Goal: Task Accomplishment & Management: Manage account settings

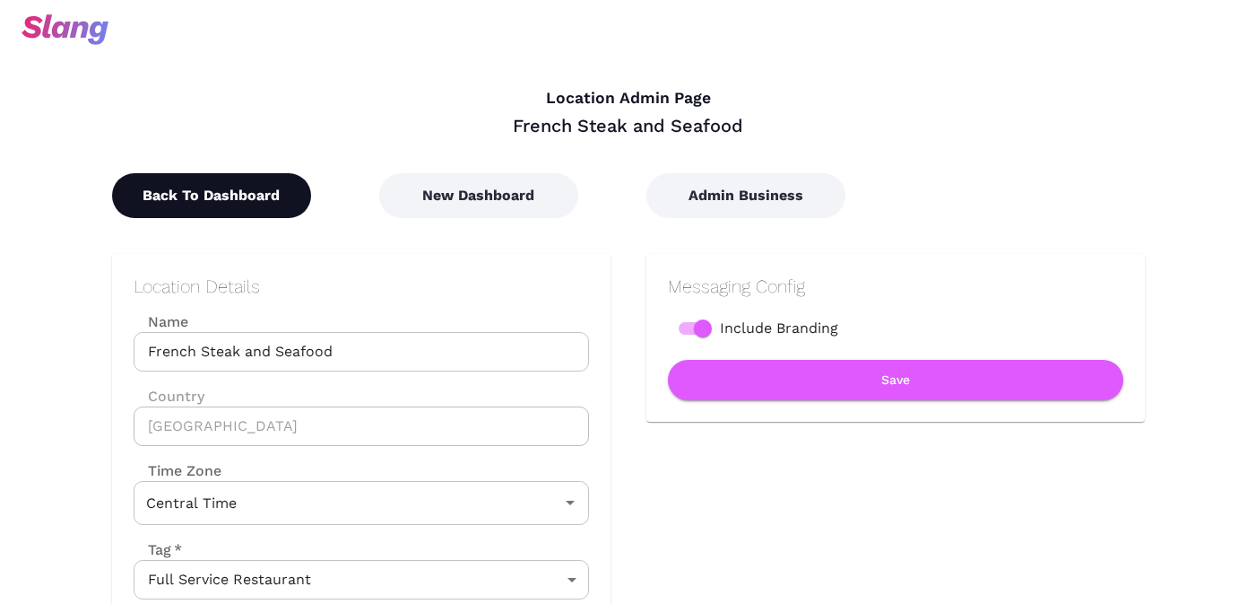
click at [244, 186] on button "Back To Dashboard" at bounding box center [211, 195] width 199 height 45
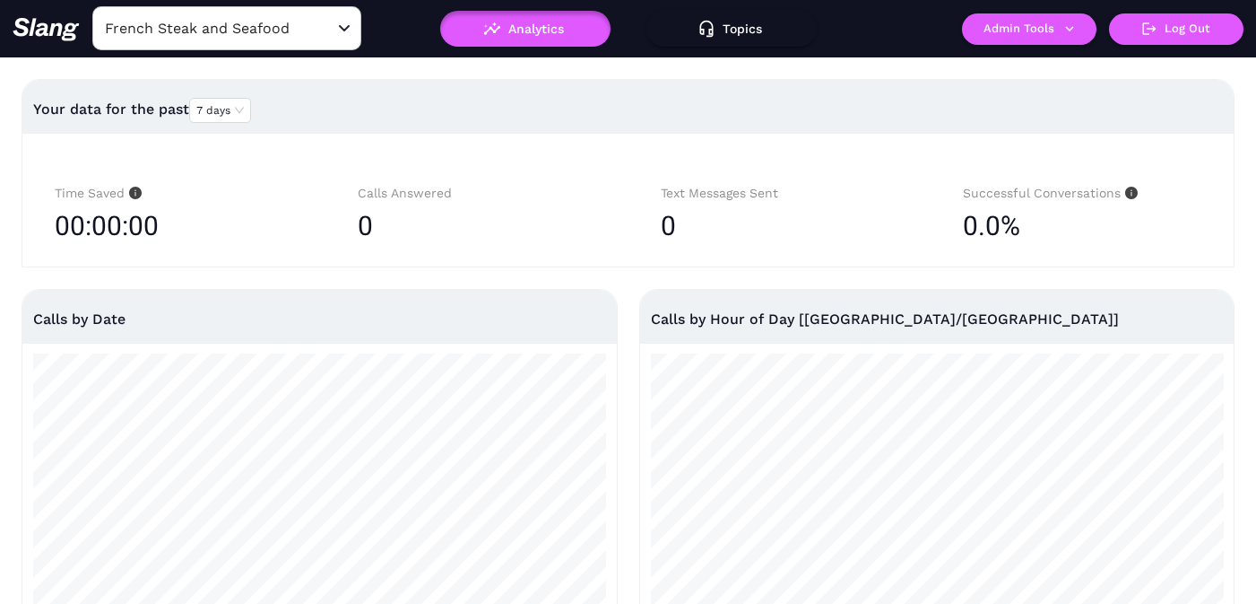
click at [241, 31] on input "French Steak and Seafood" at bounding box center [198, 28] width 197 height 28
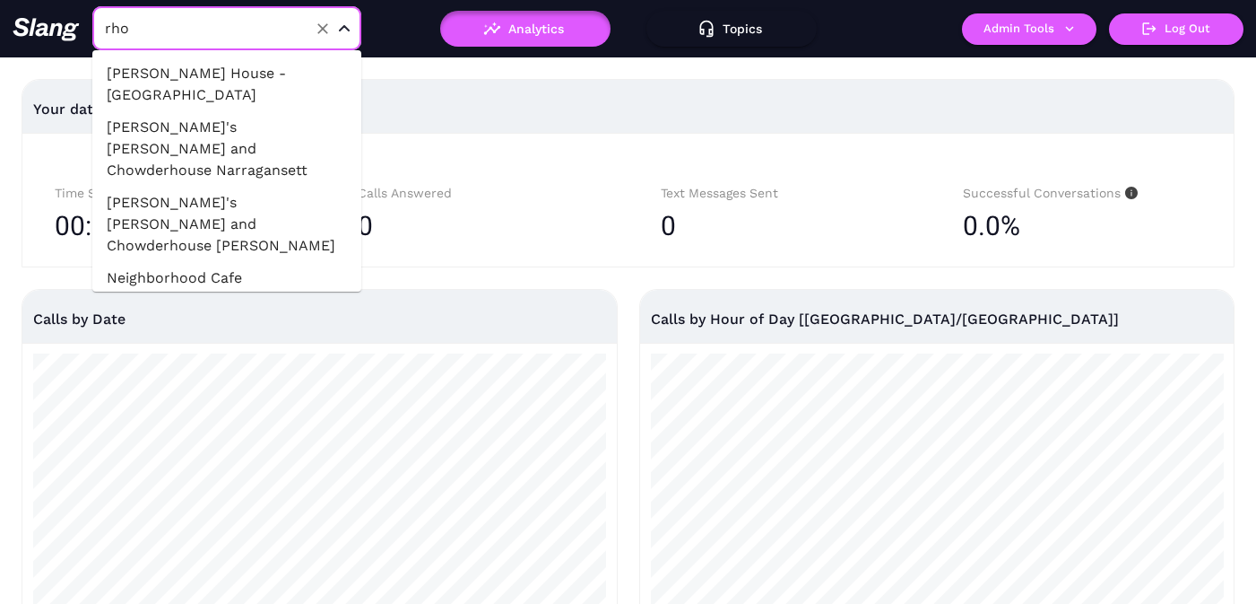
type input "rhoy"
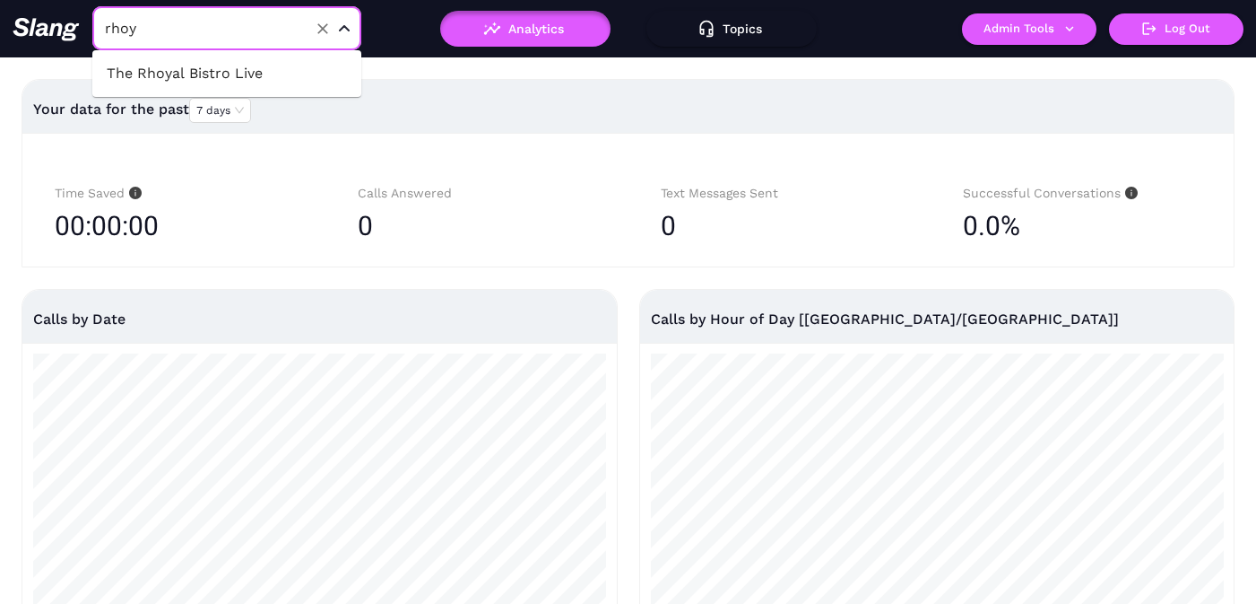
click at [203, 71] on li "The Rhoyal Bistro Live" at bounding box center [226, 73] width 269 height 32
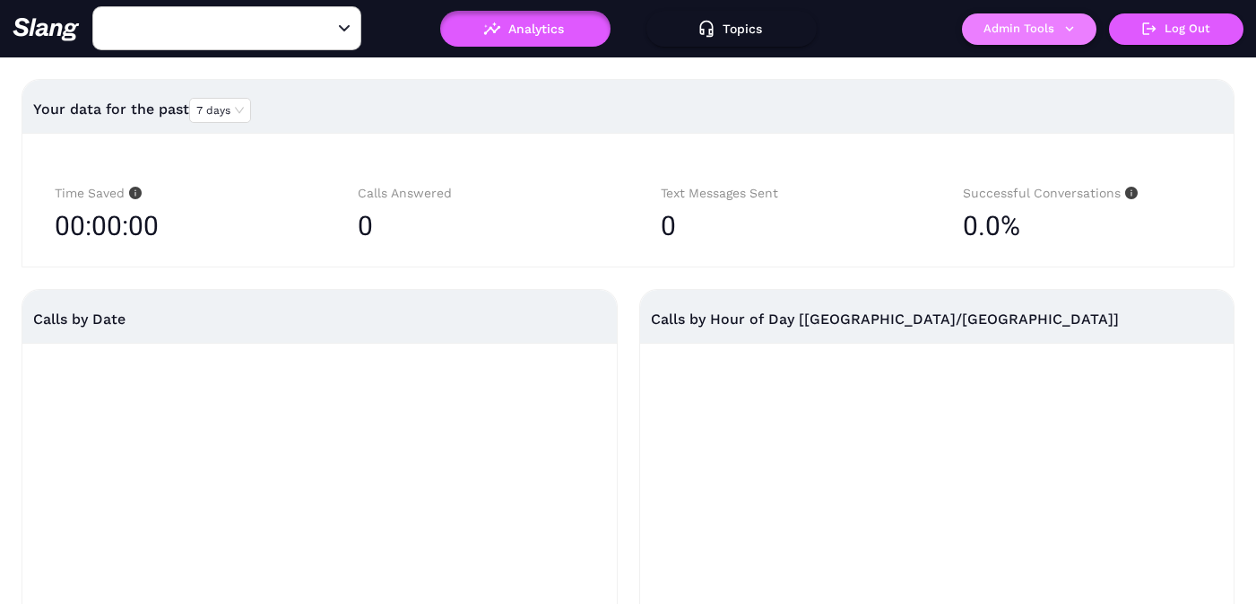
type input "The Rhoyal Bistro Live"
click at [1037, 33] on button "Admin Tools" at bounding box center [1029, 28] width 135 height 31
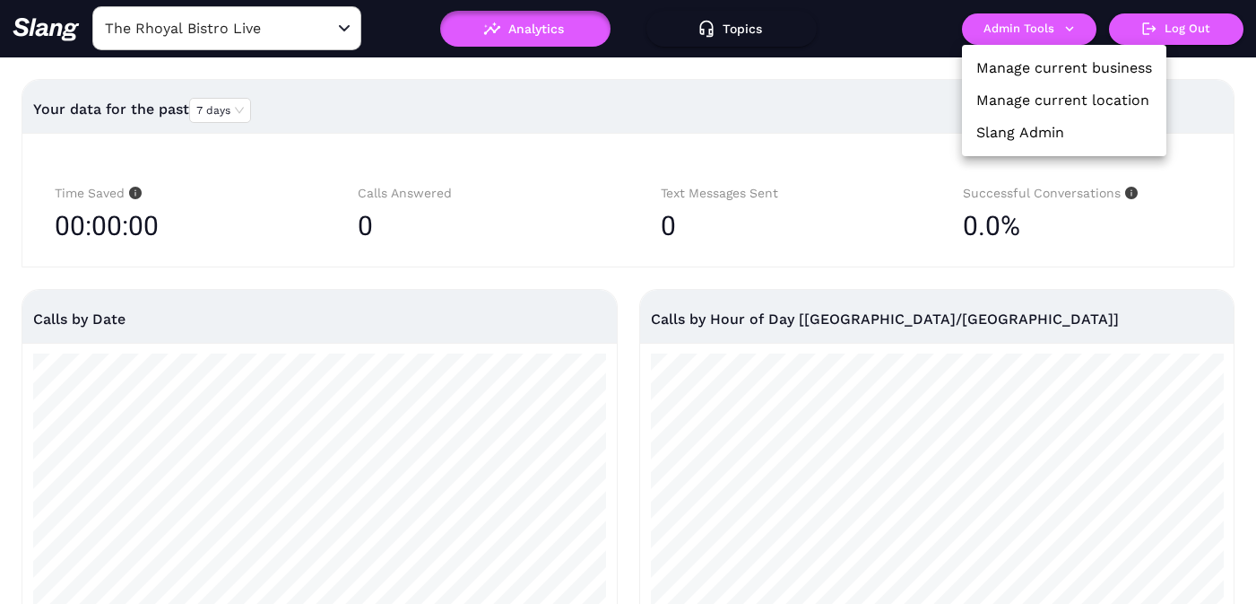
click at [1033, 92] on link "Manage current location" at bounding box center [1063, 101] width 173 height 22
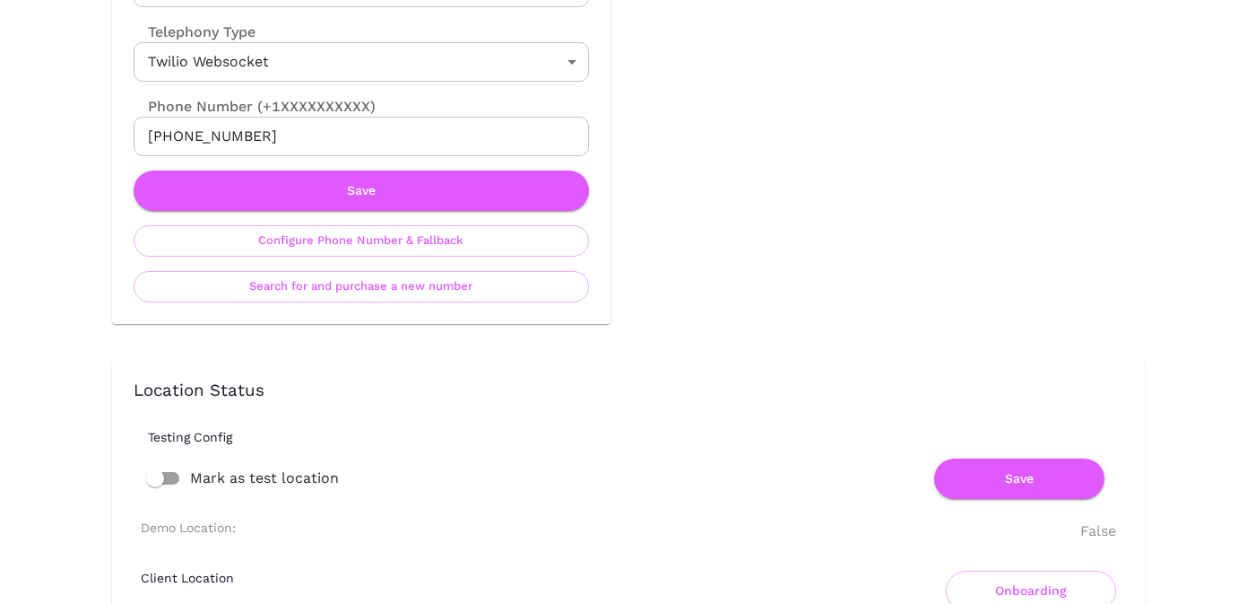
scroll to position [983, 0]
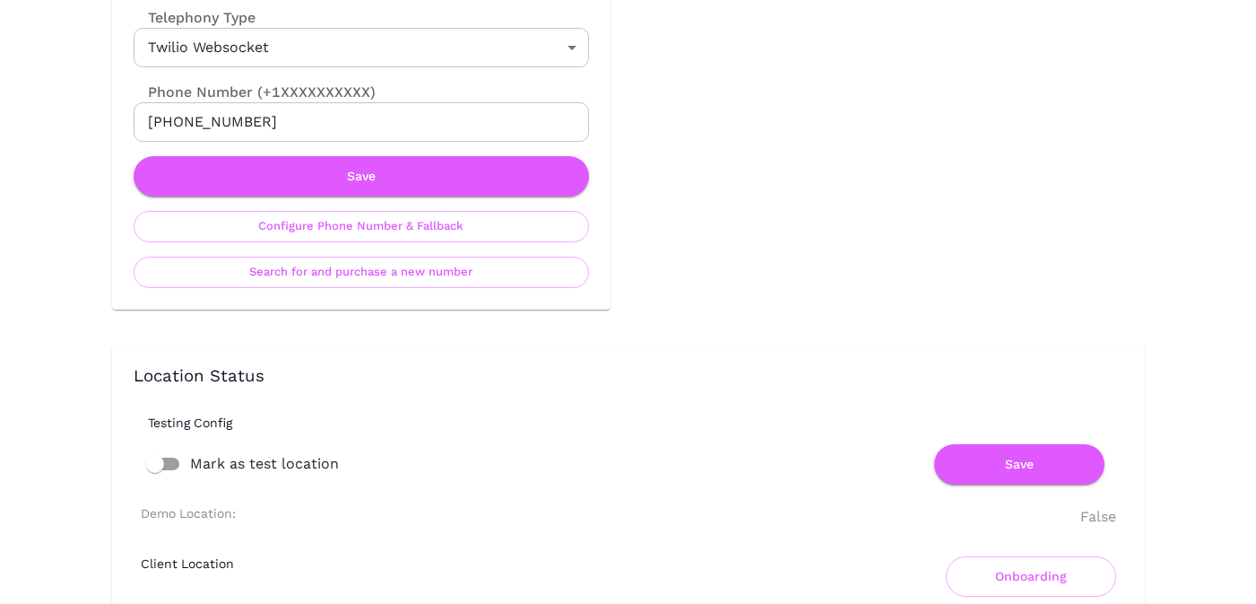
click at [226, 122] on input "[PHONE_NUMBER]" at bounding box center [362, 121] width 456 height 39
